Goal: Entertainment & Leisure: Browse casually

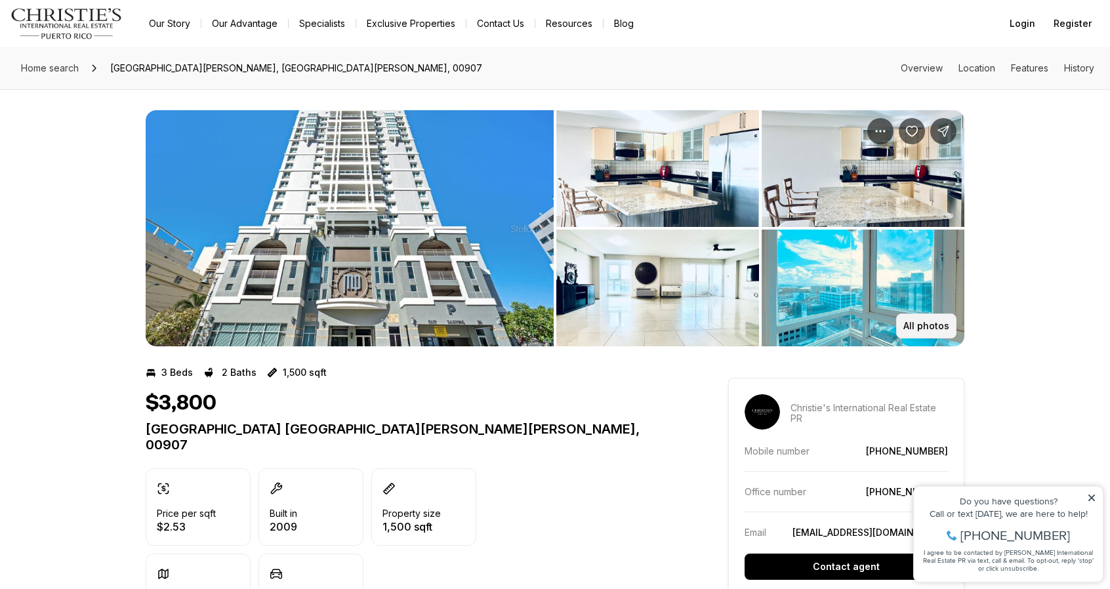
click at [909, 325] on p "All photos" at bounding box center [926, 326] width 46 height 10
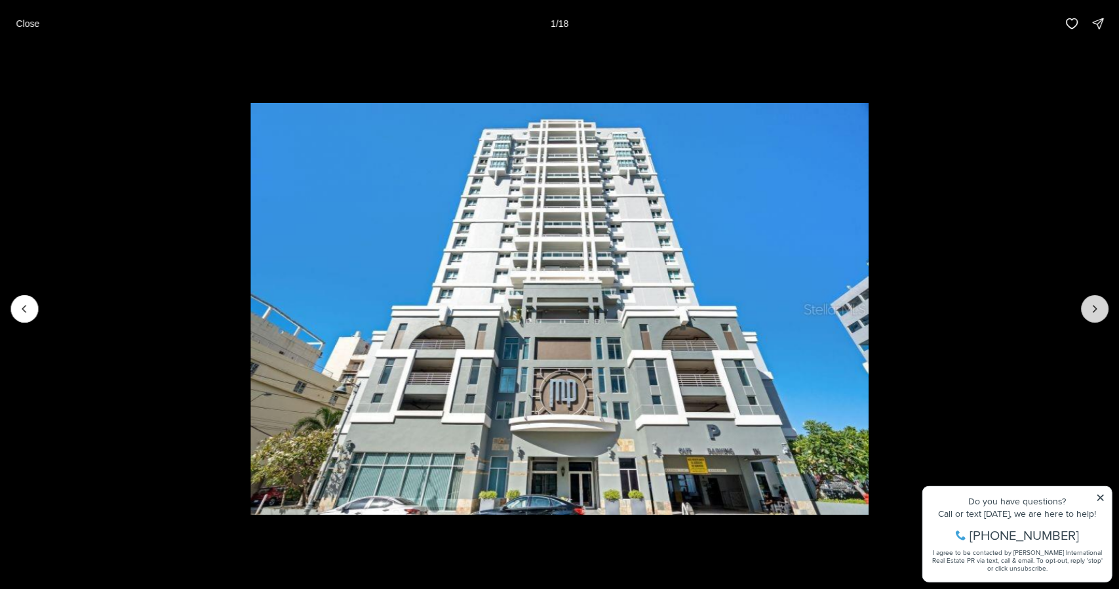
click at [1096, 309] on icon "Next slide" at bounding box center [1095, 308] width 13 height 13
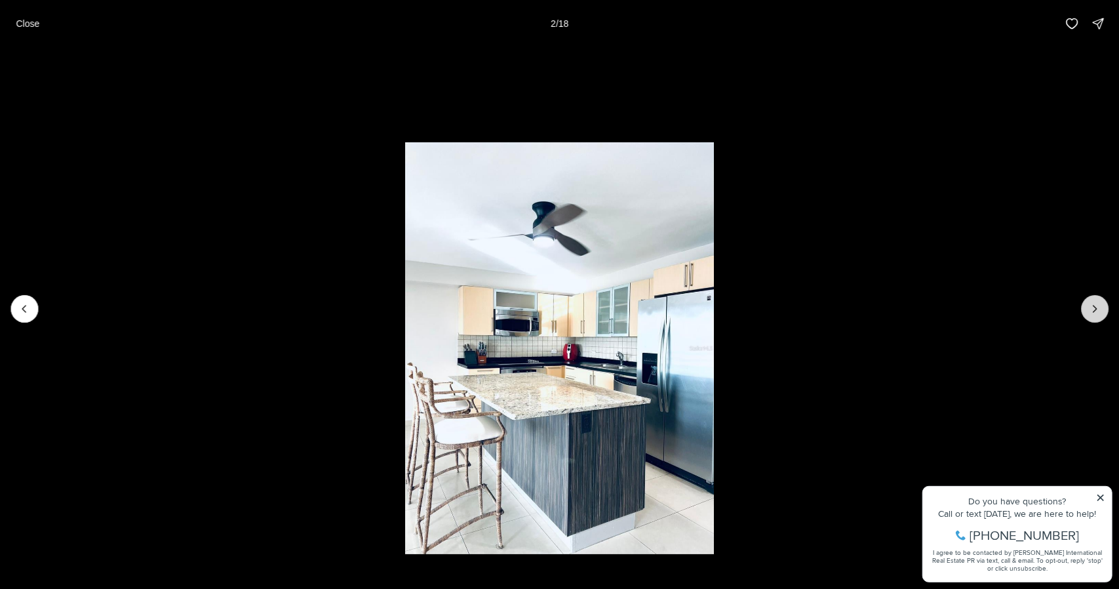
click at [1096, 309] on icon "Next slide" at bounding box center [1095, 308] width 13 height 13
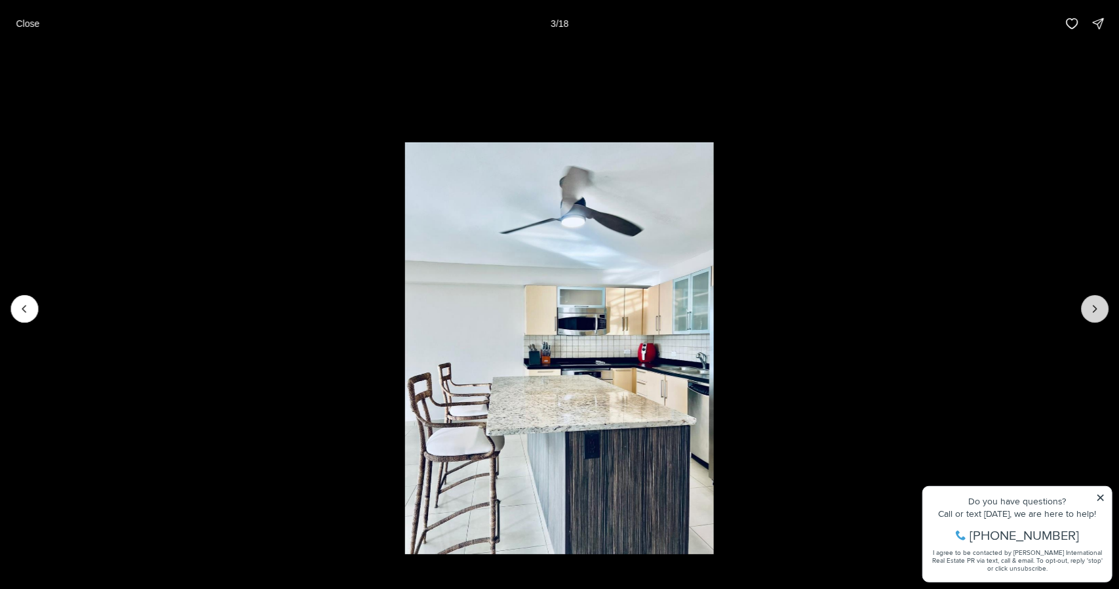
click at [1096, 309] on icon "Next slide" at bounding box center [1095, 308] width 13 height 13
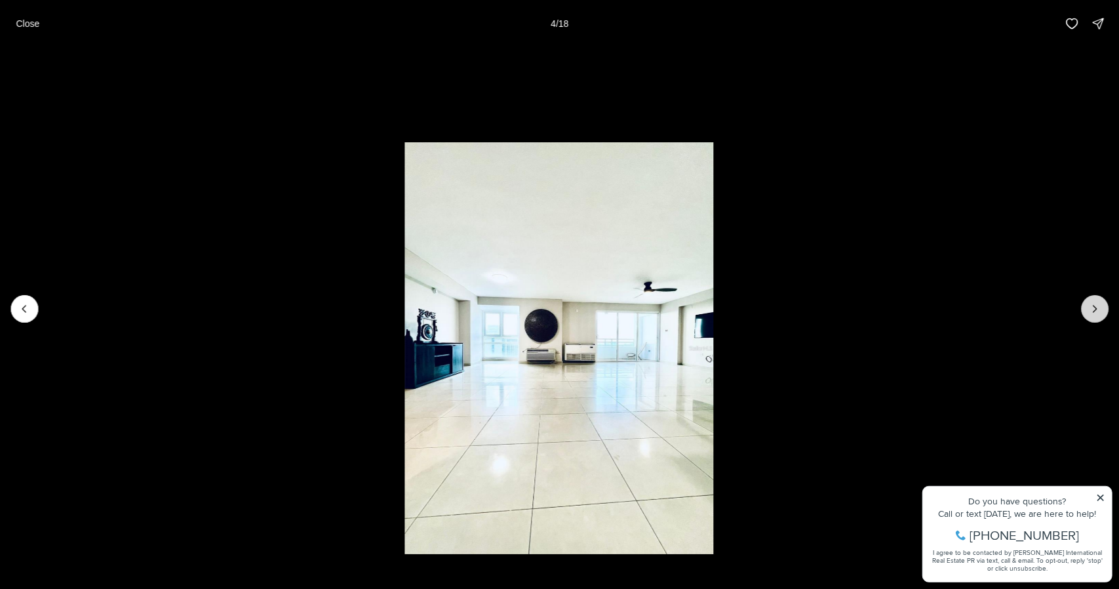
click at [1096, 309] on icon "Next slide" at bounding box center [1095, 308] width 13 height 13
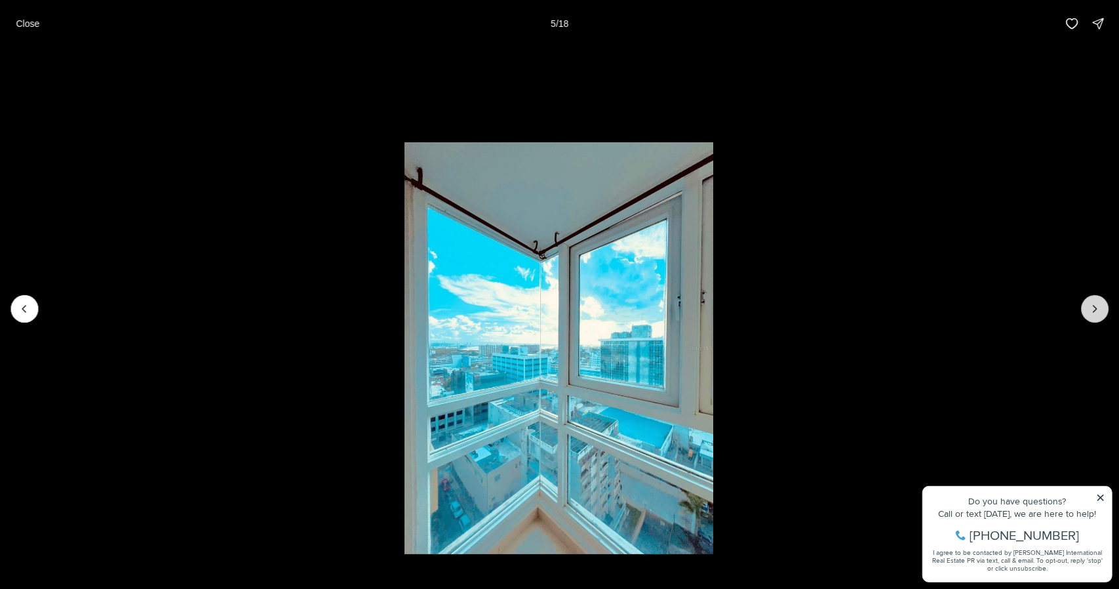
click at [1096, 309] on icon "Next slide" at bounding box center [1095, 308] width 13 height 13
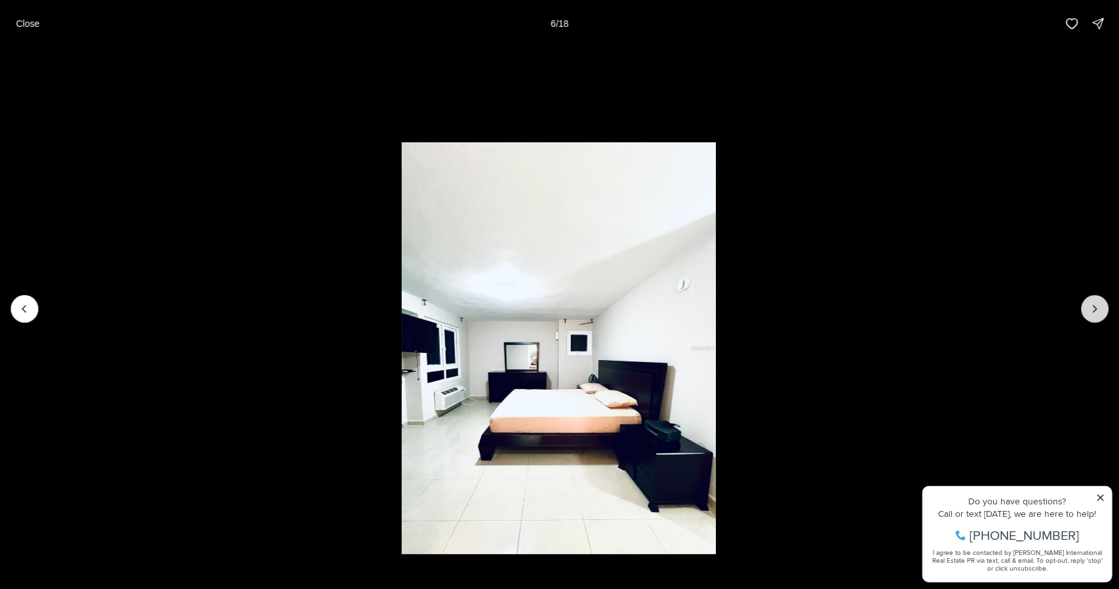
click at [1096, 309] on icon "Next slide" at bounding box center [1095, 308] width 13 height 13
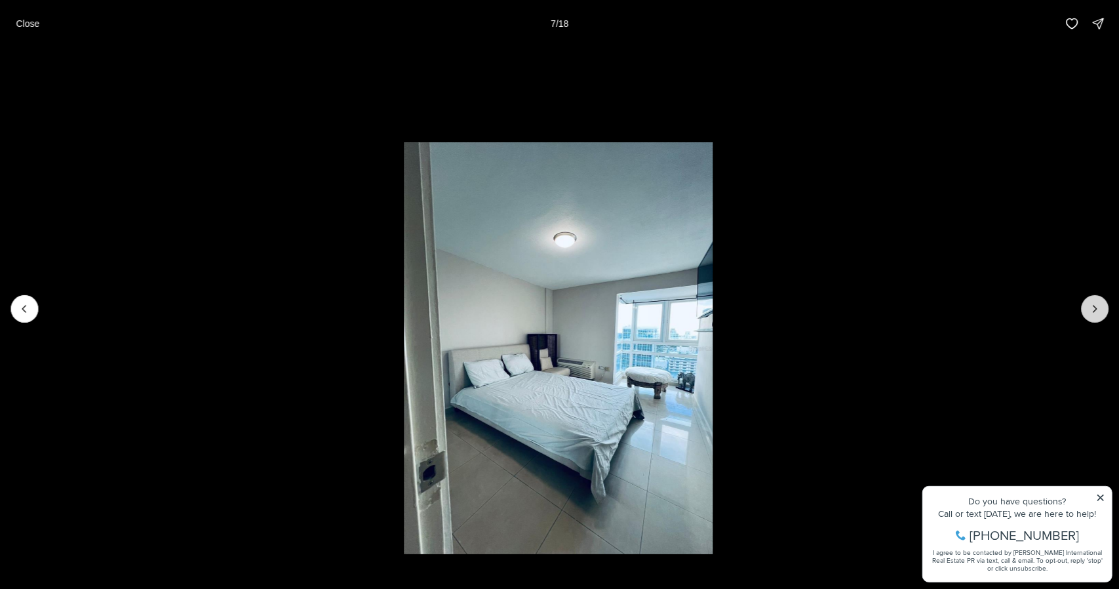
click at [1096, 309] on icon "Next slide" at bounding box center [1095, 308] width 13 height 13
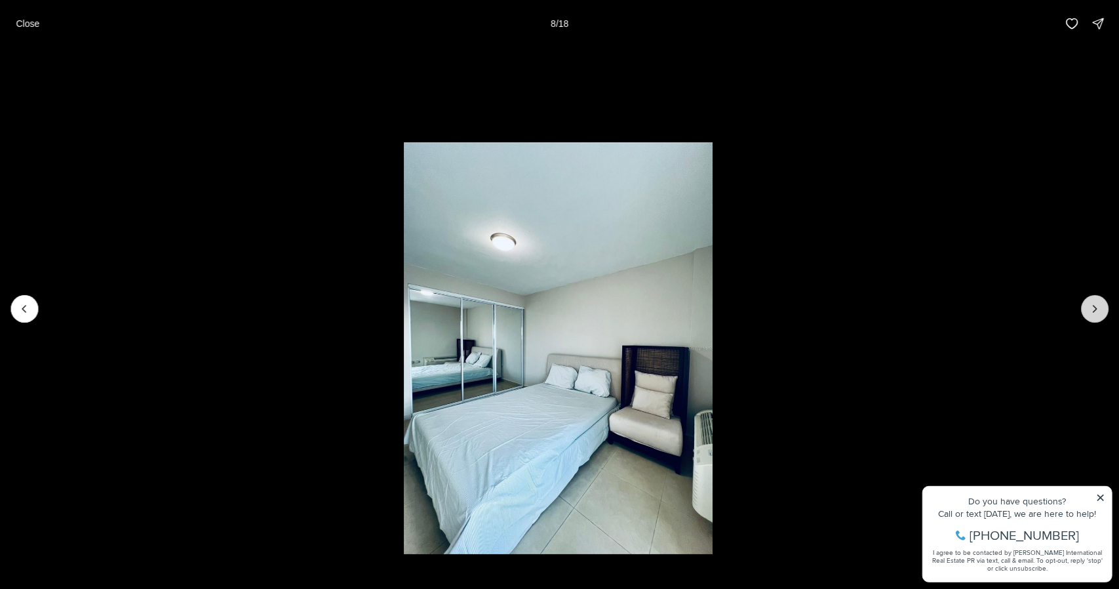
click at [1096, 309] on icon "Next slide" at bounding box center [1095, 308] width 13 height 13
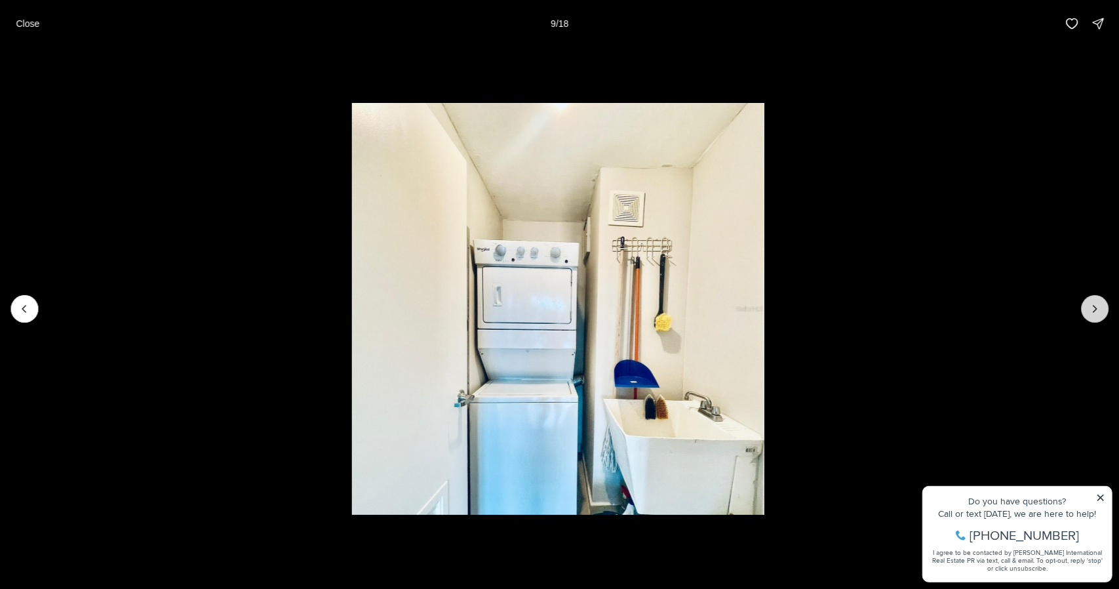
click at [1096, 309] on icon "Next slide" at bounding box center [1095, 308] width 13 height 13
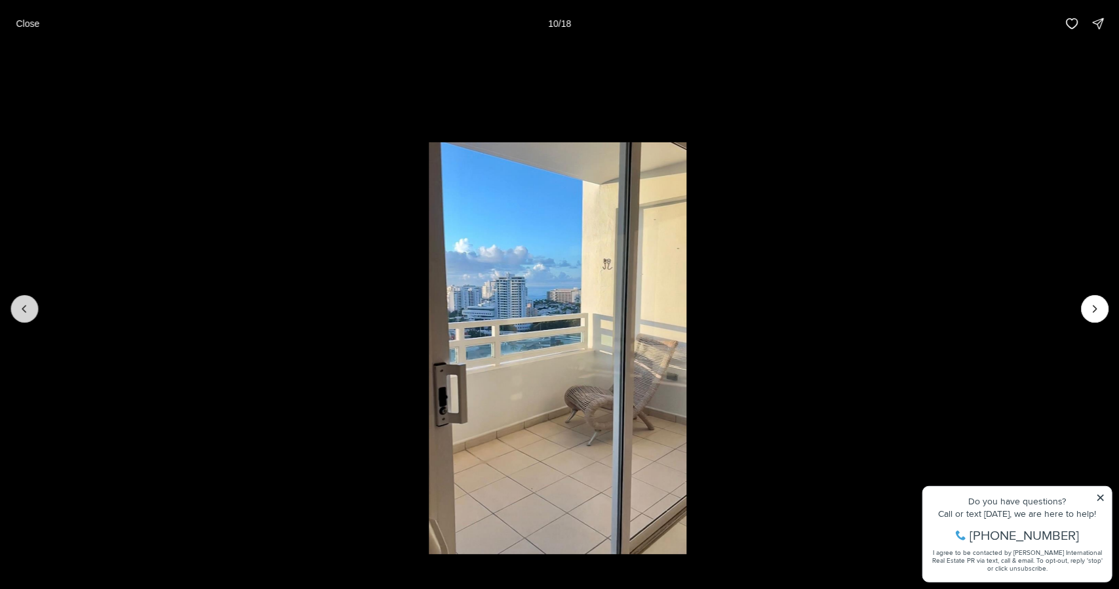
click at [30, 313] on icon "Previous slide" at bounding box center [24, 308] width 13 height 13
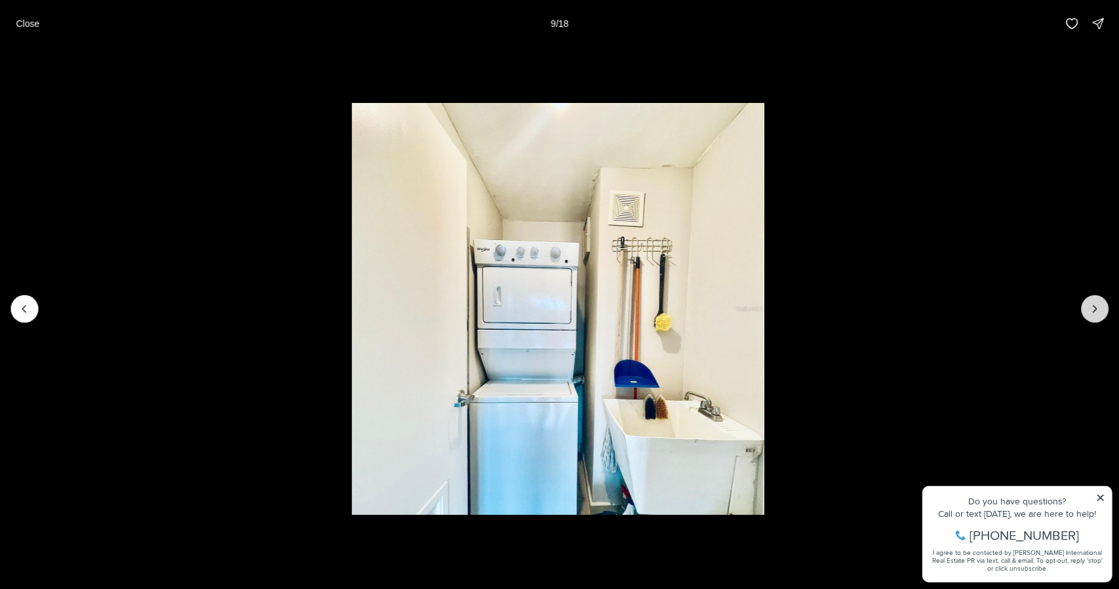
click at [1097, 310] on icon "Next slide" at bounding box center [1095, 308] width 13 height 13
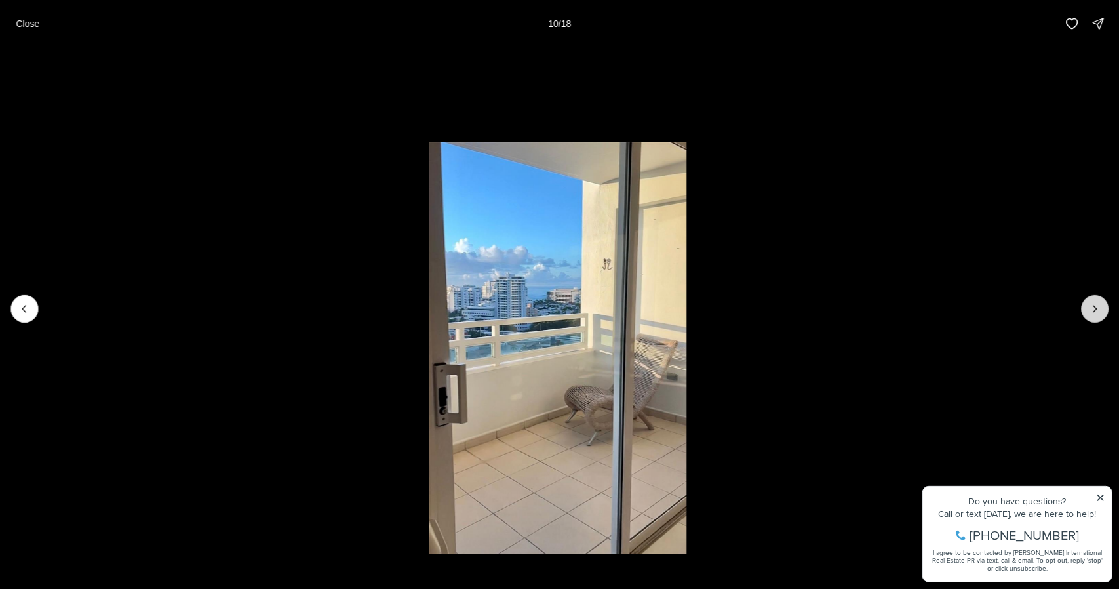
click at [1097, 310] on icon "Next slide" at bounding box center [1095, 308] width 13 height 13
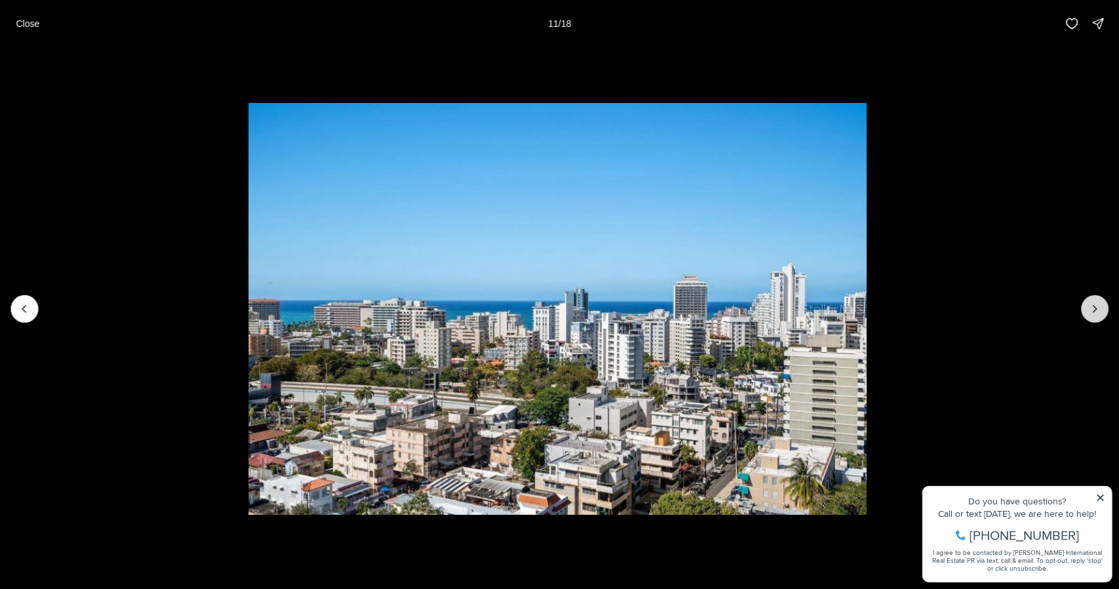
click at [1097, 310] on icon "Next slide" at bounding box center [1095, 308] width 13 height 13
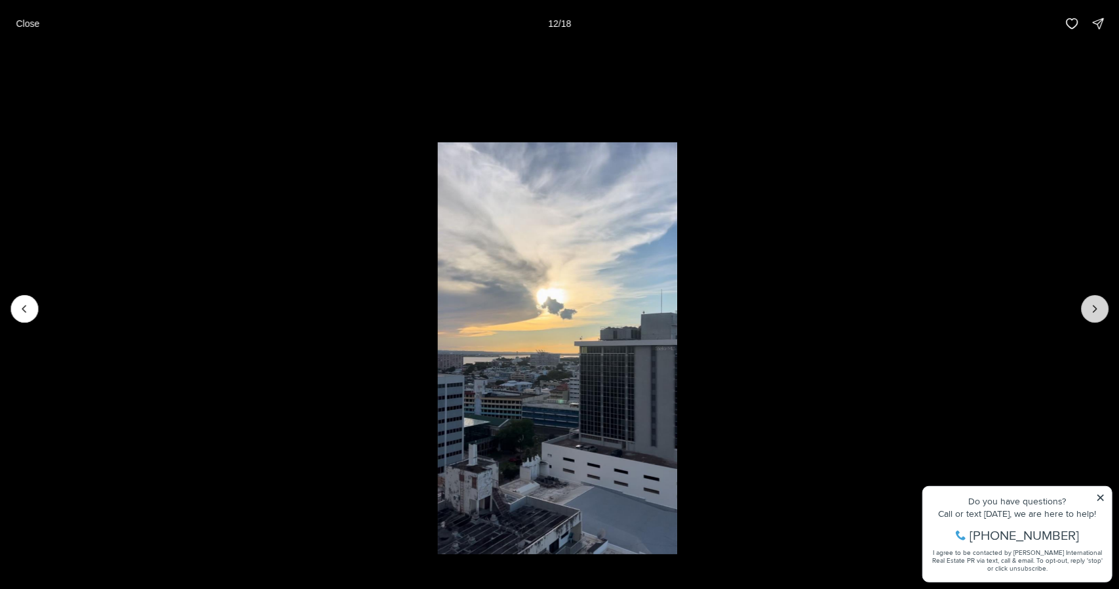
click at [1097, 310] on icon "Next slide" at bounding box center [1095, 308] width 13 height 13
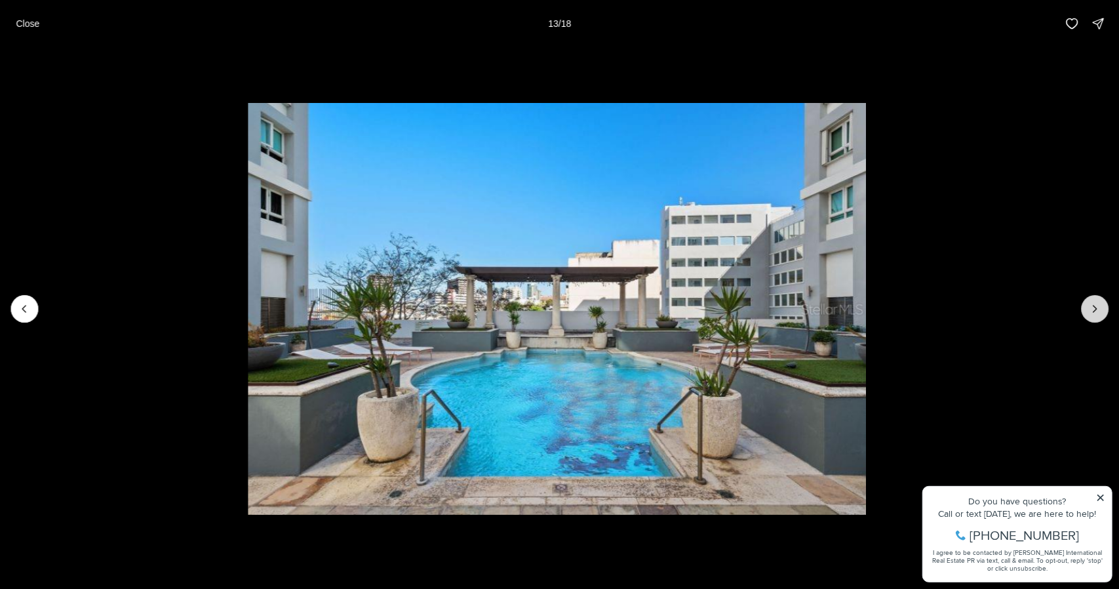
click at [1097, 310] on icon "Next slide" at bounding box center [1095, 308] width 13 height 13
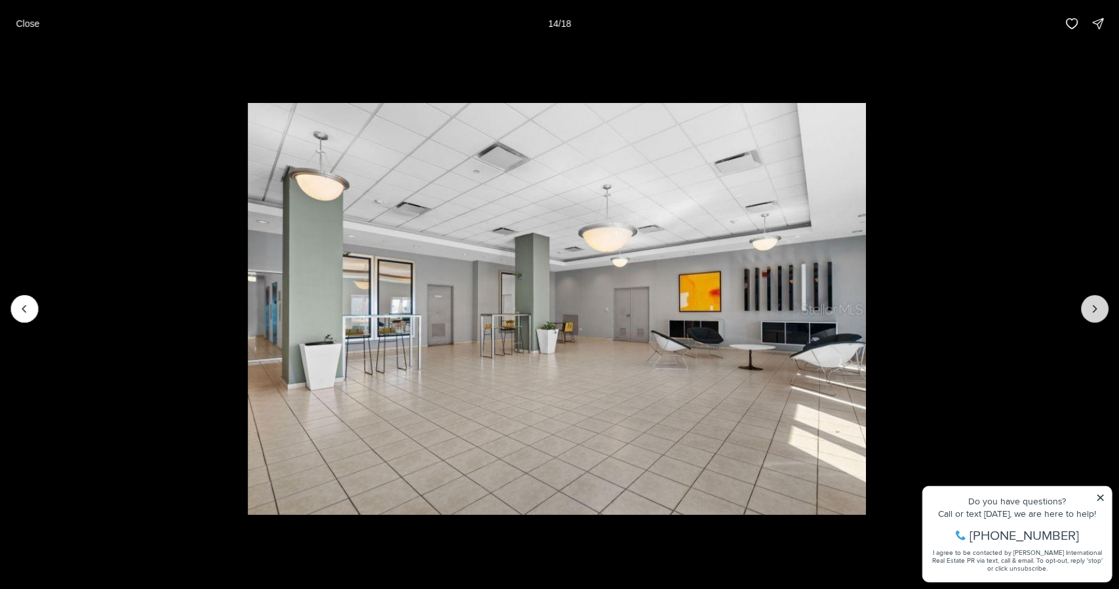
click at [1097, 310] on icon "Next slide" at bounding box center [1095, 308] width 13 height 13
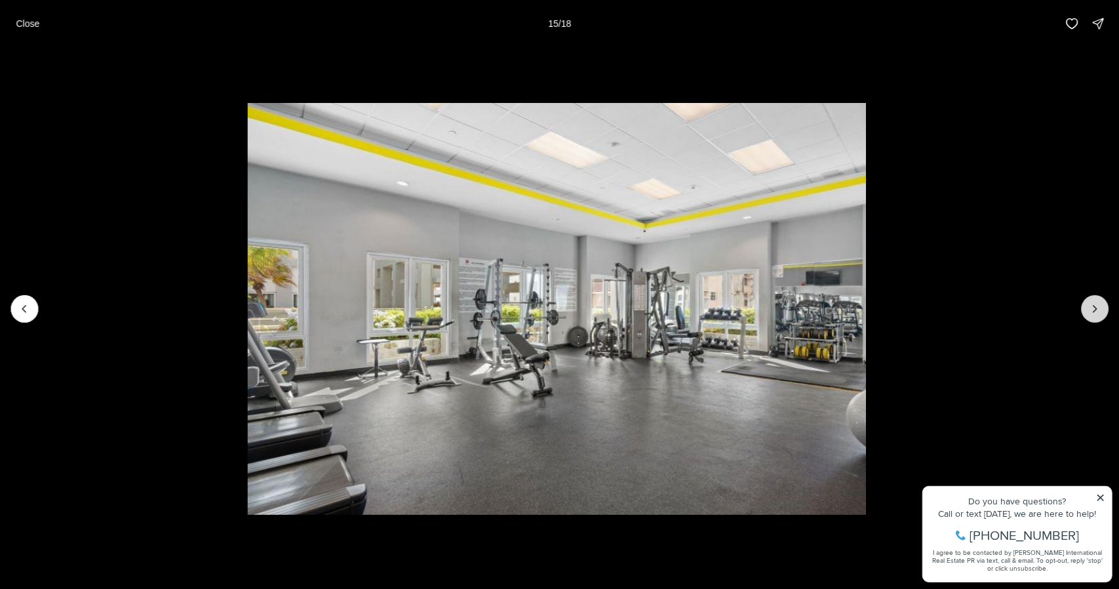
click at [1097, 310] on icon "Next slide" at bounding box center [1095, 308] width 13 height 13
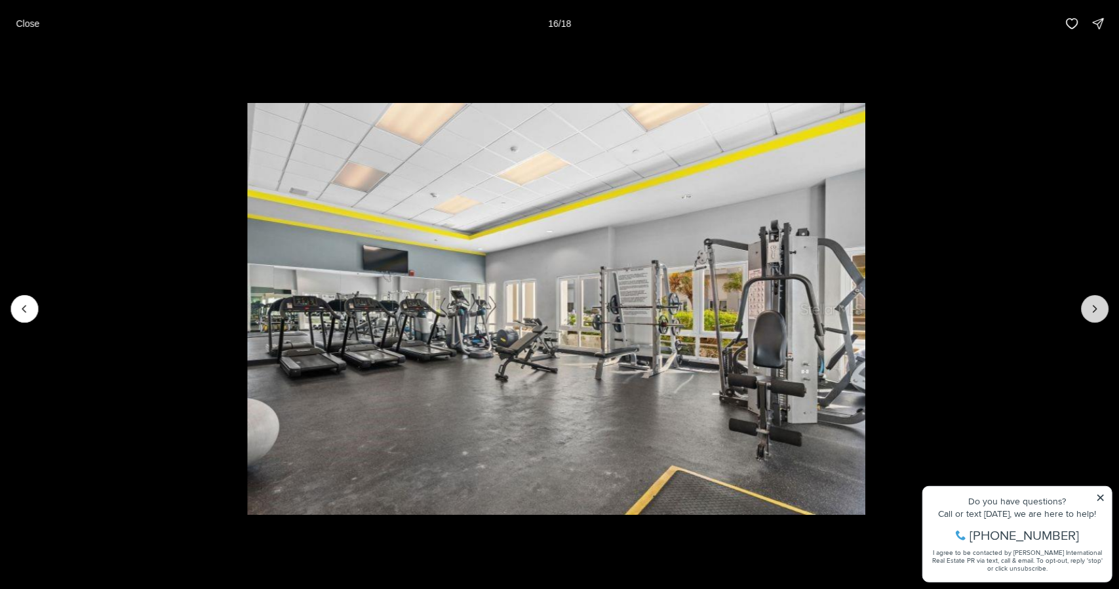
click at [1097, 310] on icon "Next slide" at bounding box center [1095, 308] width 13 height 13
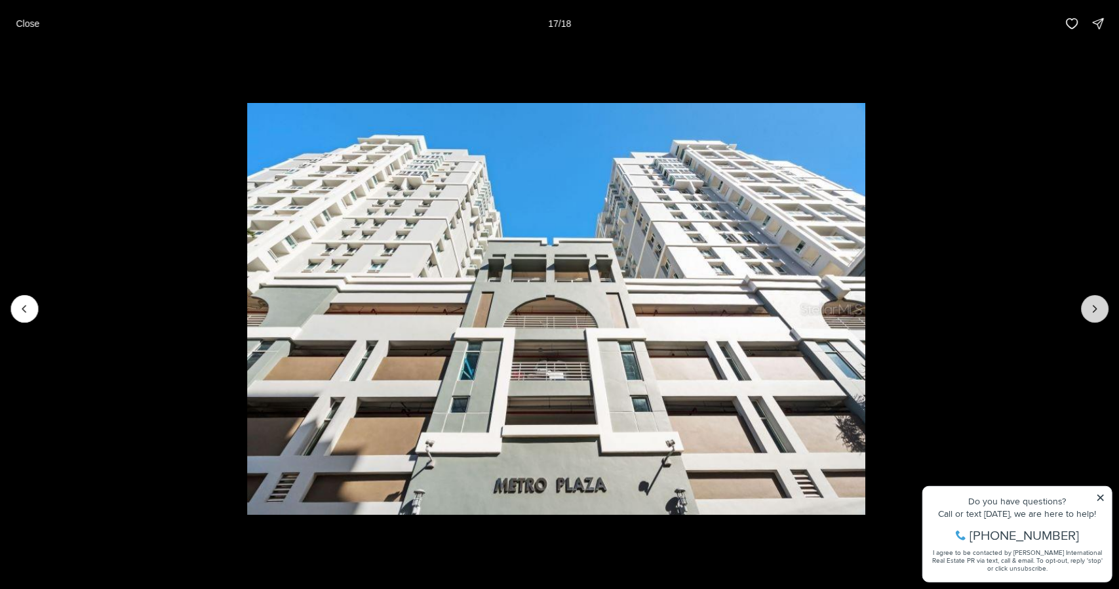
click at [1097, 310] on icon "Next slide" at bounding box center [1095, 308] width 13 height 13
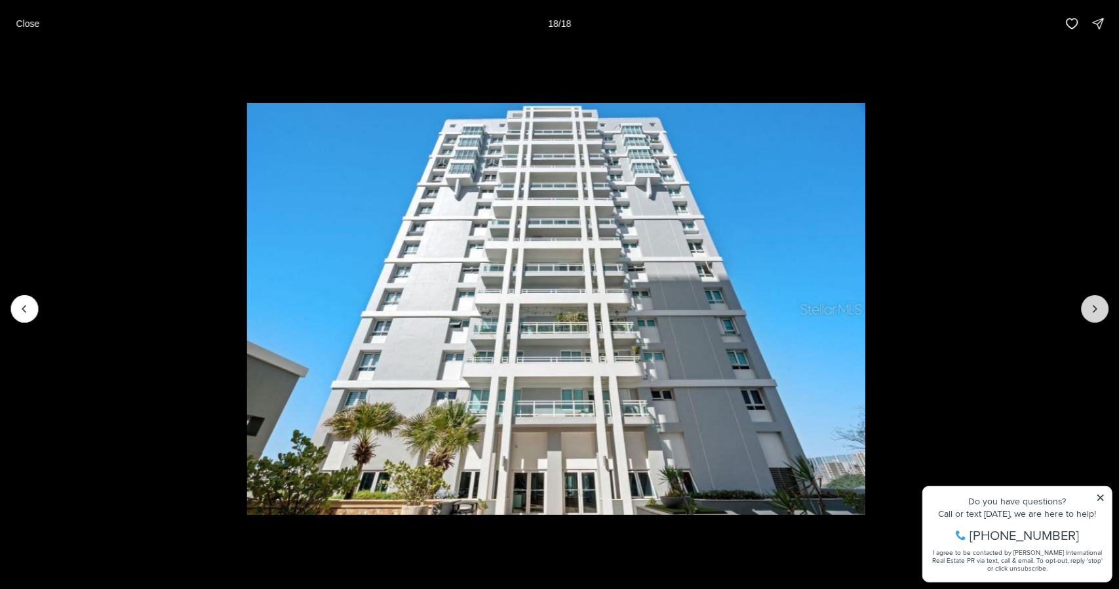
click at [1097, 310] on div at bounding box center [1095, 309] width 28 height 28
click at [35, 20] on p "Close" at bounding box center [28, 23] width 24 height 10
